Goal: Find specific page/section: Find specific page/section

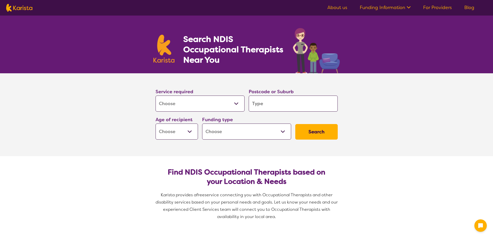
select select "[MEDICAL_DATA]"
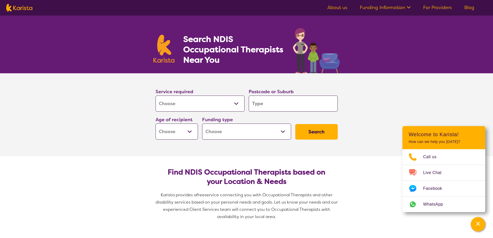
click at [258, 102] on input "search" at bounding box center [292, 103] width 89 height 16
type input "3"
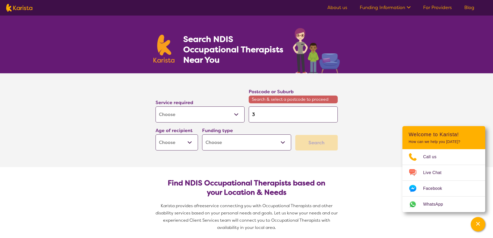
type input "31"
type input "313"
type input "3138"
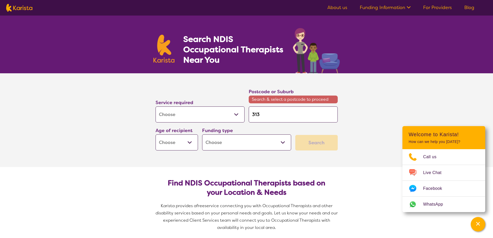
type input "3138"
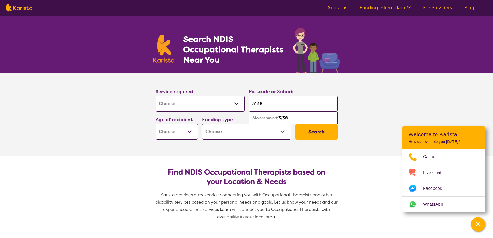
type input "3138"
click at [280, 119] on em "3138" at bounding box center [283, 117] width 10 height 5
click at [277, 130] on select "Home Care Package (HCP) National Disability Insurance Scheme (NDIS) I don't know" at bounding box center [246, 131] width 89 height 16
select select "i-don-t-know"
click at [202, 123] on select "Home Care Package (HCP) National Disability Insurance Scheme (NDIS) I don't know" at bounding box center [246, 131] width 89 height 16
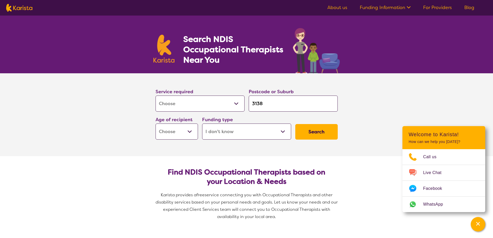
select select "i-don-t-know"
click at [185, 130] on select "Early Childhood - 0 to 9 Child - 10 to 11 Adolescent - 12 to 17 Adult - 18 to 6…" at bounding box center [176, 131] width 42 height 16
select select "EC"
click at [155, 123] on select "Early Childhood - 0 to 9 Child - 10 to 11 Adolescent - 12 to 17 Adult - 18 to 6…" at bounding box center [176, 131] width 42 height 16
select select "EC"
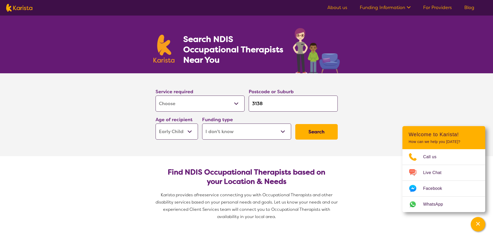
click at [316, 130] on button "Search" at bounding box center [316, 132] width 42 height 16
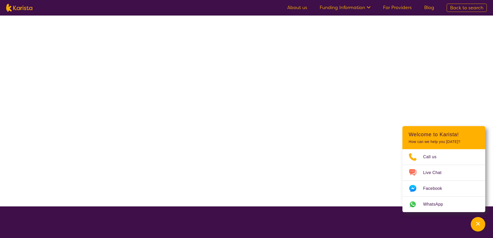
select select "[MEDICAL_DATA]"
select select "EC"
